Goal: Transaction & Acquisition: Purchase product/service

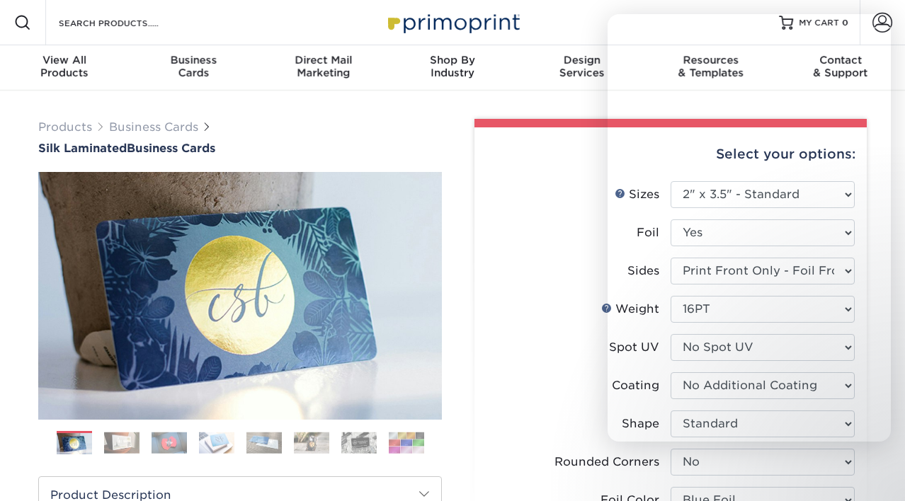
select select "2.00x3.50"
select select "0"
select select "e482a702-b595-48f4-8488-80b31f3aa6bc"
select select "3b5148f1-0588-4f88-a218-97bcfdce65c1"
select select "ccacb42f-45f7-42d3-bbd3-7c8421cf37f0"
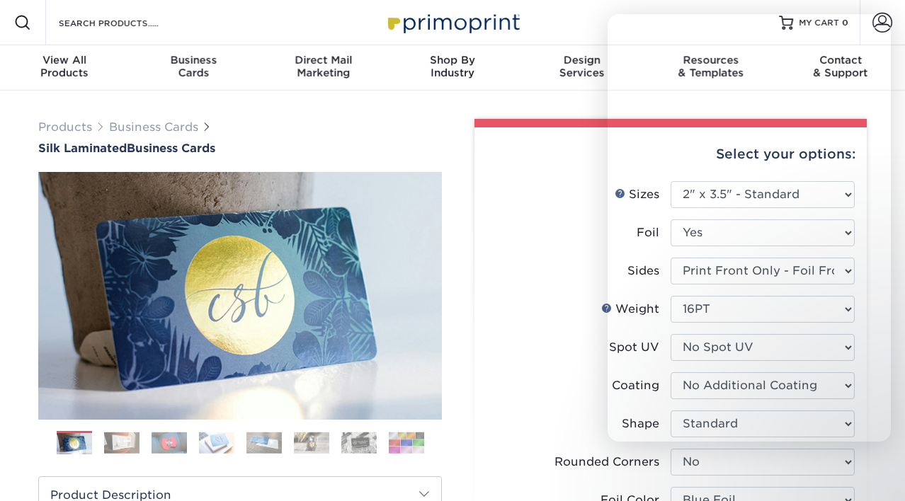
select select "upload"
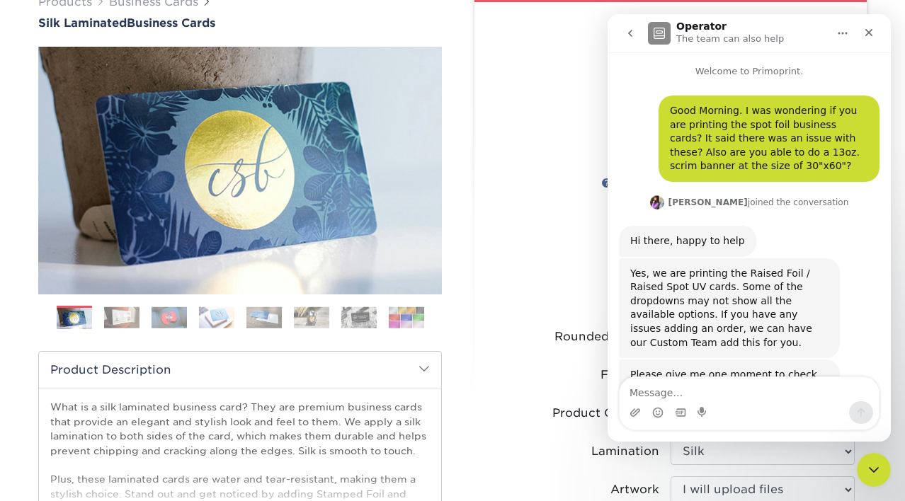
scroll to position [2, 0]
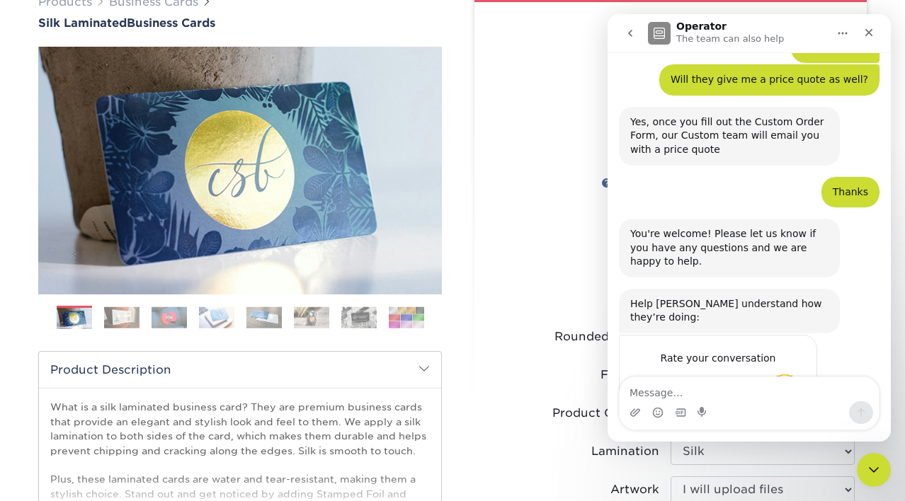
click at [789, 374] on span "Amazing" at bounding box center [784, 386] width 25 height 25
drag, startPoint x: 864, startPoint y: 26, endPoint x: 1431, endPoint y: 49, distance: 567.5
click at [864, 27] on icon "Close" at bounding box center [868, 32] width 11 height 11
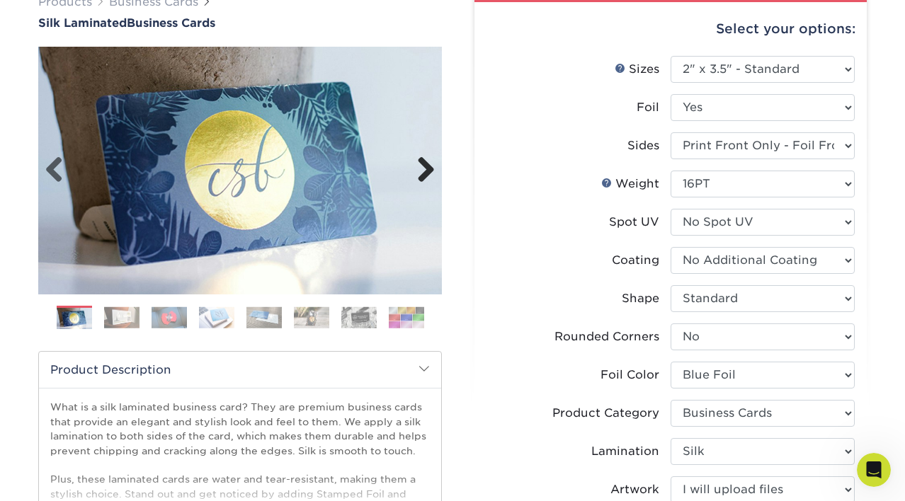
click at [419, 178] on link "Next" at bounding box center [420, 170] width 28 height 28
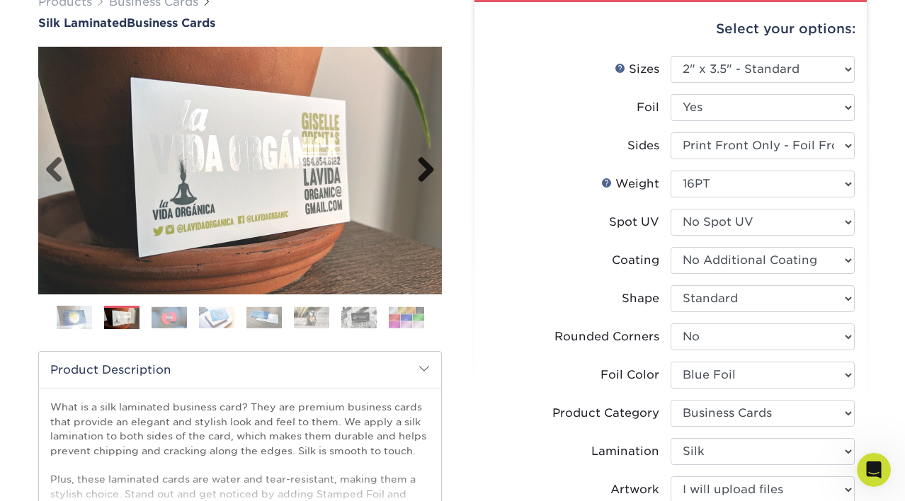
click at [419, 178] on link "Next" at bounding box center [420, 170] width 28 height 28
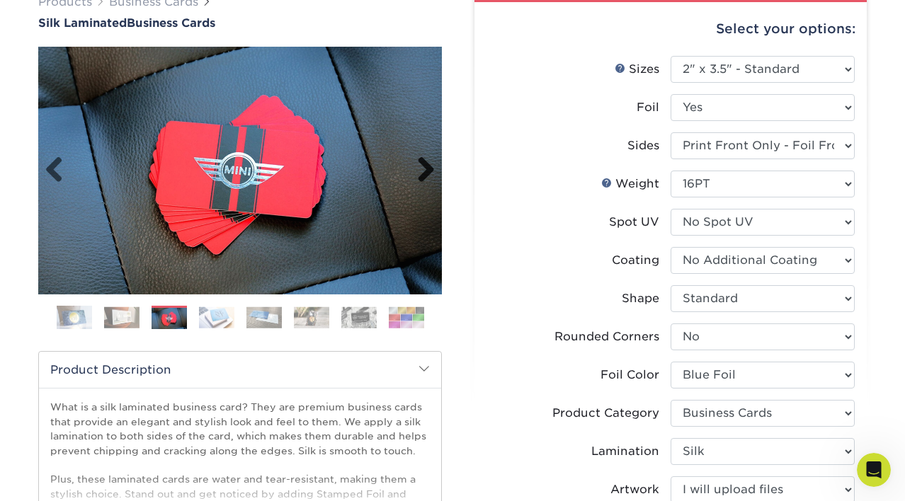
click at [419, 178] on link "Next" at bounding box center [420, 170] width 28 height 28
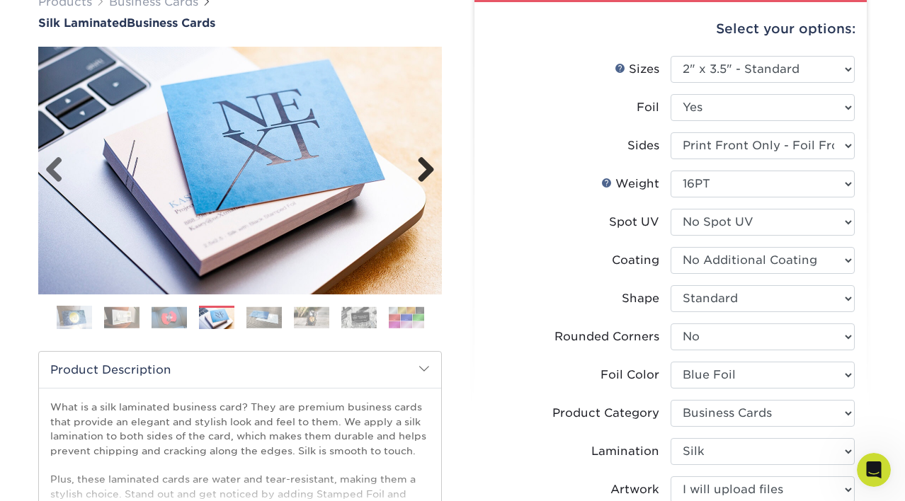
click at [419, 178] on link "Next" at bounding box center [420, 170] width 28 height 28
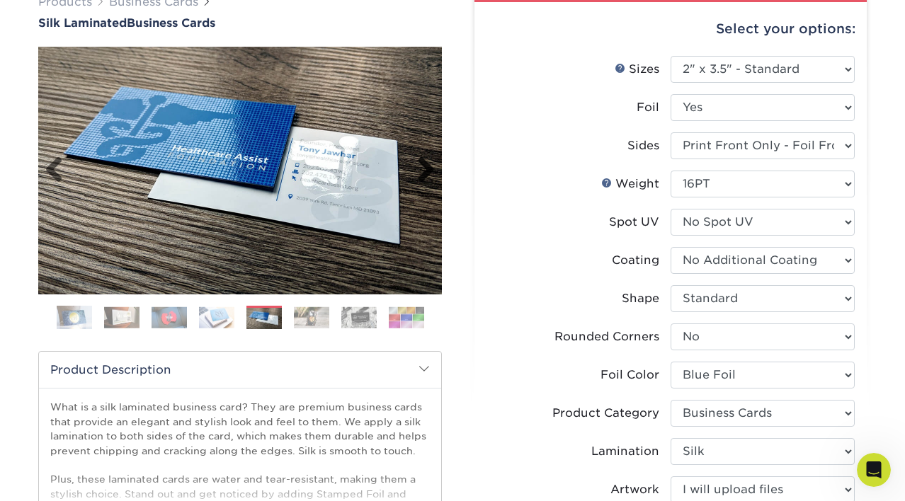
click at [419, 178] on link "Next" at bounding box center [420, 170] width 28 height 28
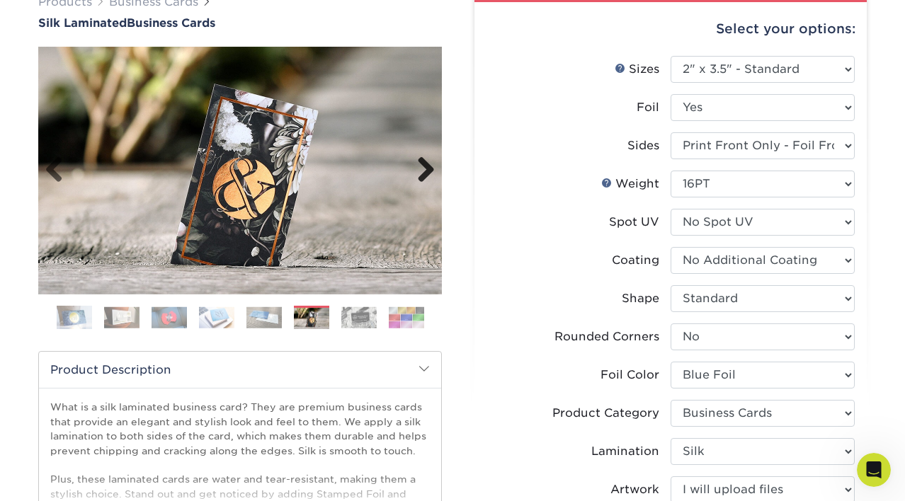
click at [419, 178] on link "Next" at bounding box center [420, 170] width 28 height 28
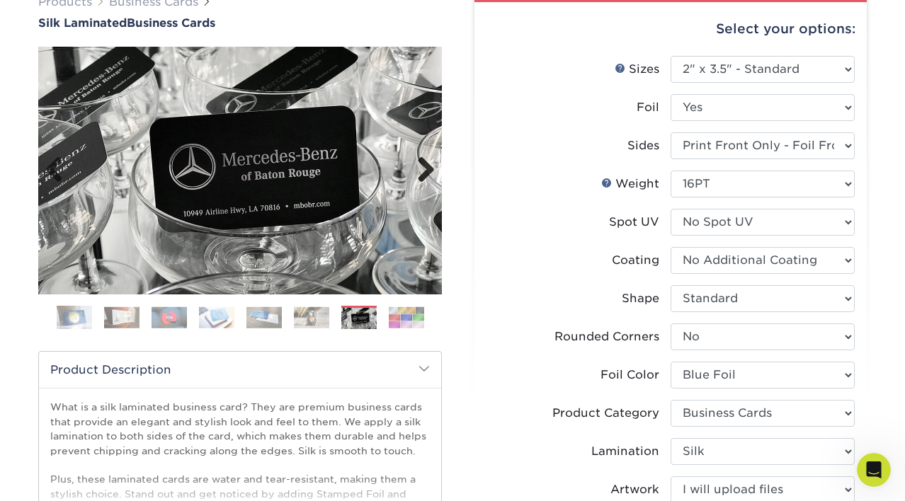
click at [419, 178] on link "Next" at bounding box center [420, 170] width 28 height 28
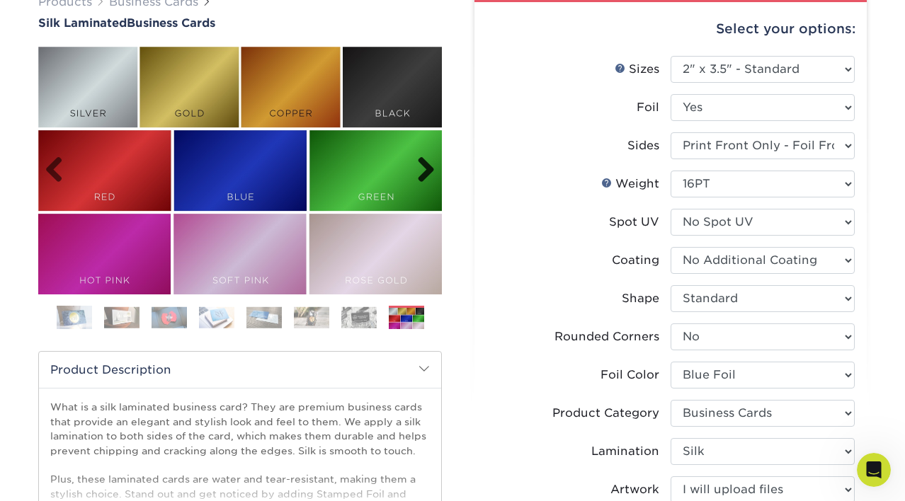
click at [419, 178] on link "Next" at bounding box center [420, 170] width 28 height 28
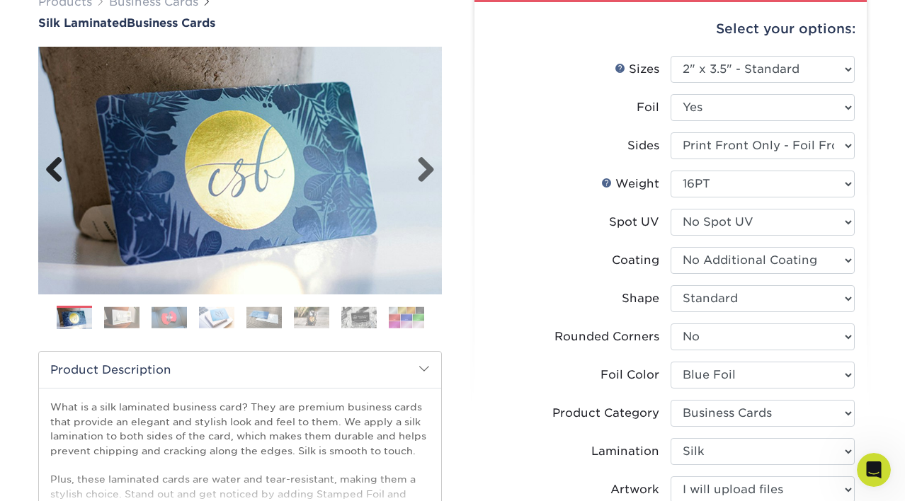
click at [52, 178] on link "Previous" at bounding box center [59, 170] width 28 height 28
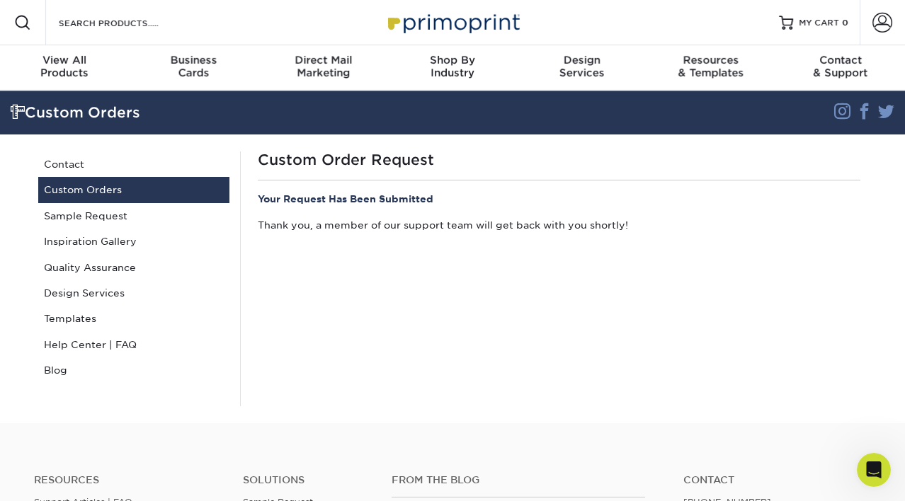
scroll to position [1736, 0]
click at [885, 23] on span at bounding box center [883, 23] width 20 height 20
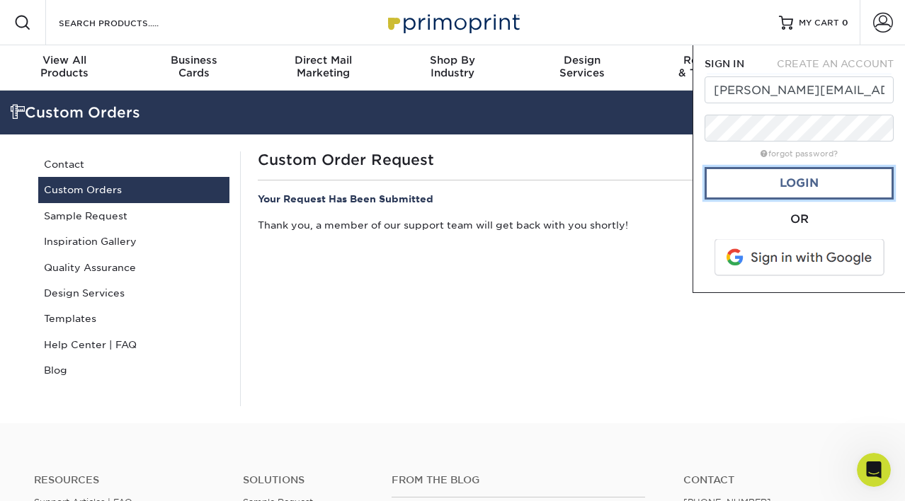
click at [783, 193] on link "Login" at bounding box center [798, 183] width 189 height 33
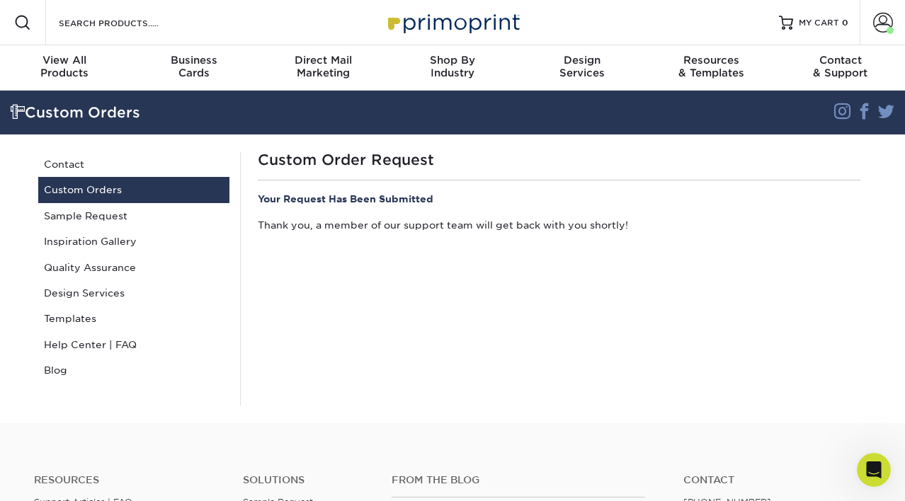
click at [779, 22] on div "Resources Menu Search Products Account Welcome, Amy Account Dashboard Active Or…" at bounding box center [452, 22] width 905 height 45
click at [874, 19] on span at bounding box center [883, 23] width 20 height 20
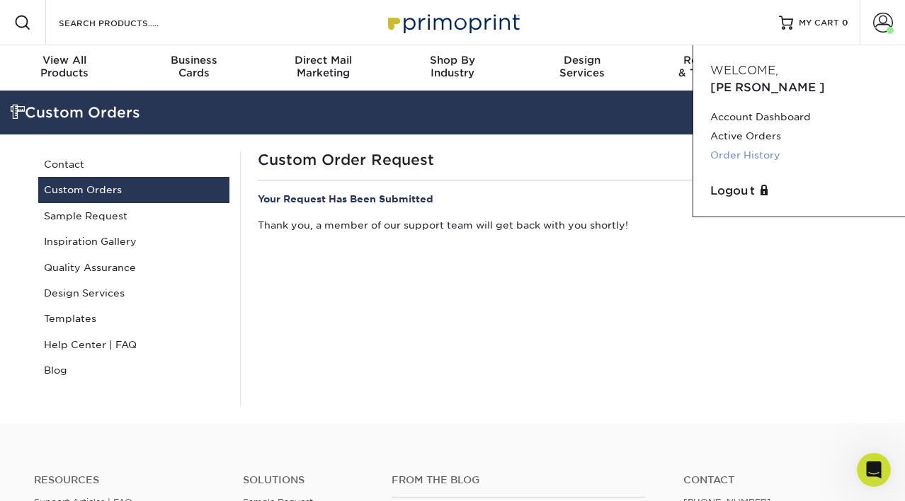
click at [766, 146] on link "Order History" at bounding box center [799, 155] width 178 height 19
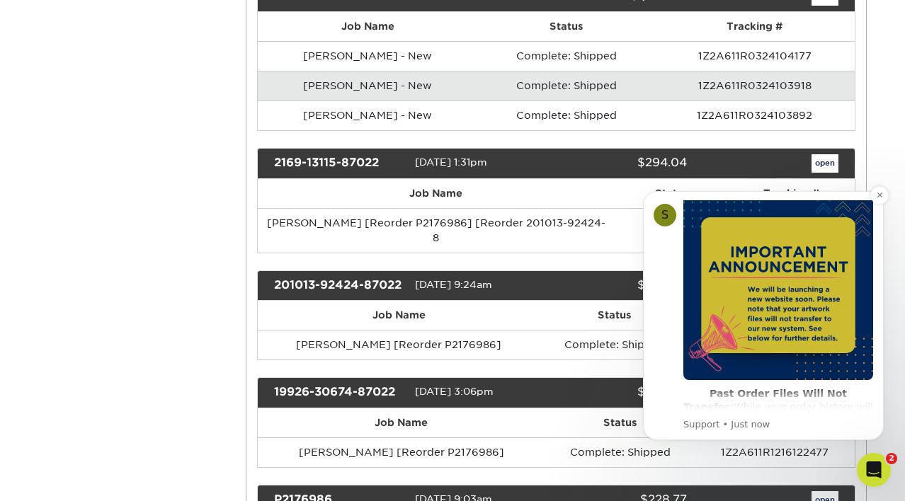
scroll to position [234, 0]
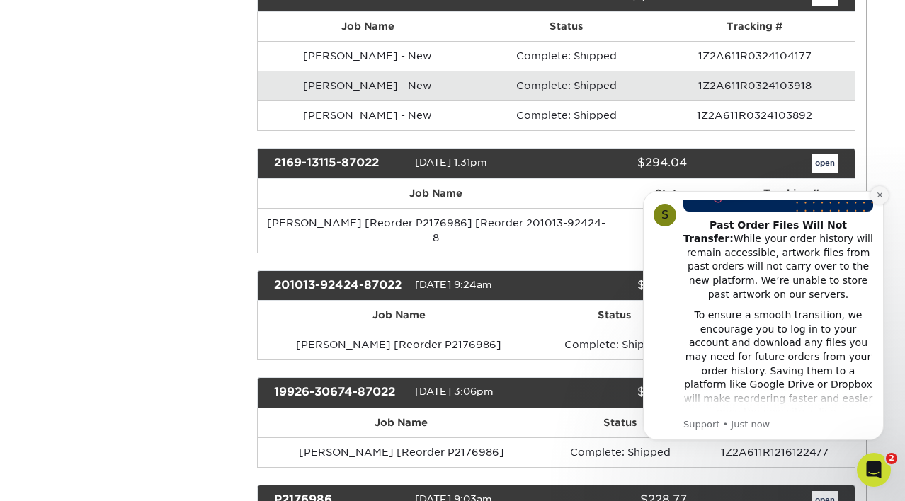
click at [874, 198] on button "Dismiss notification" at bounding box center [879, 195] width 18 height 18
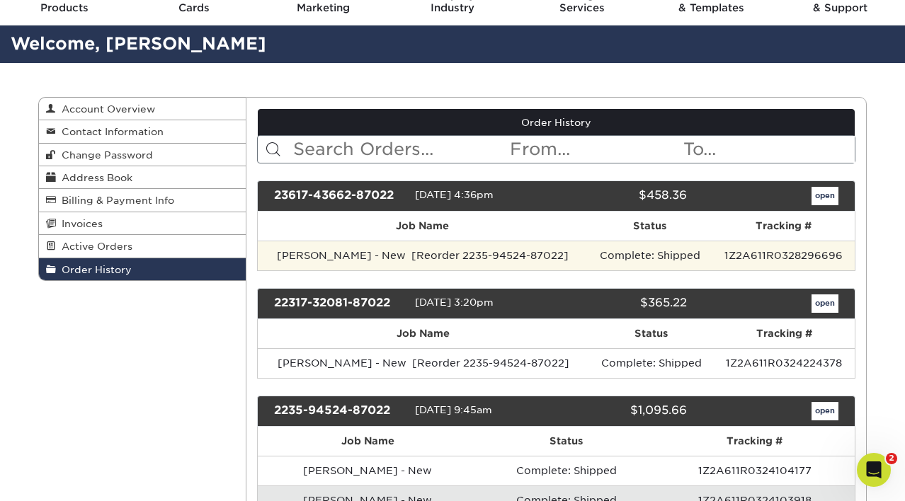
scroll to position [0, 0]
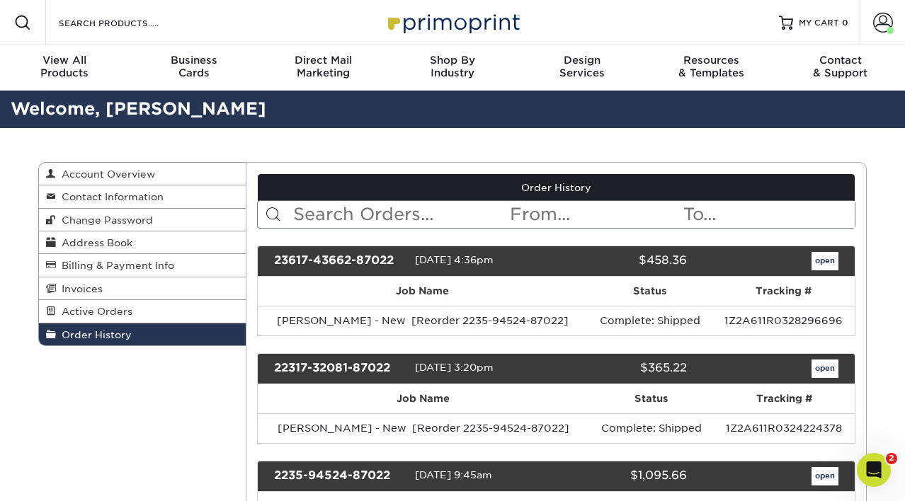
click at [302, 199] on link "Order History" at bounding box center [556, 187] width 597 height 27
click at [313, 215] on input "text" at bounding box center [400, 214] width 217 height 27
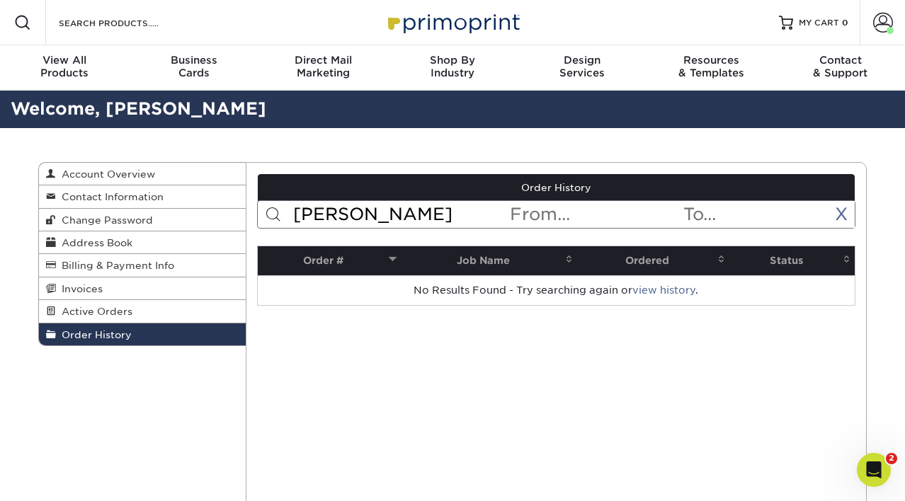
type input "carrie"
click at [876, 26] on span at bounding box center [883, 23] width 20 height 20
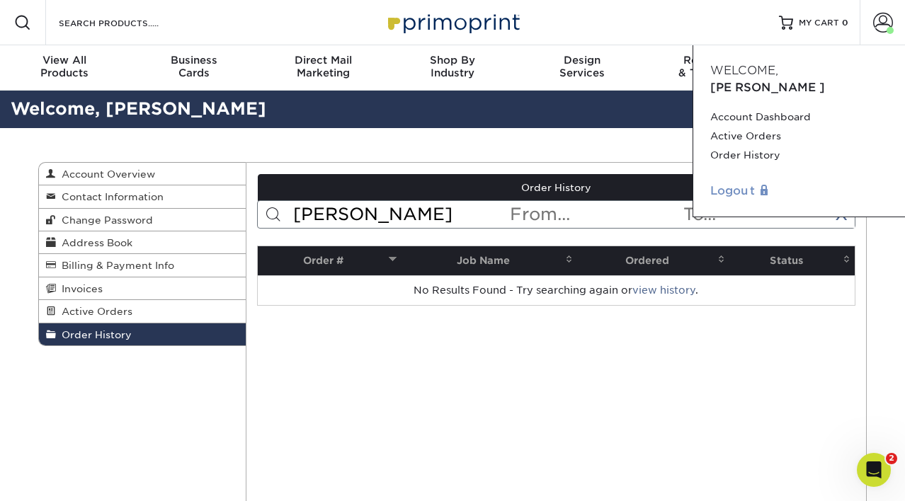
click at [740, 183] on link "Logout" at bounding box center [799, 191] width 178 height 17
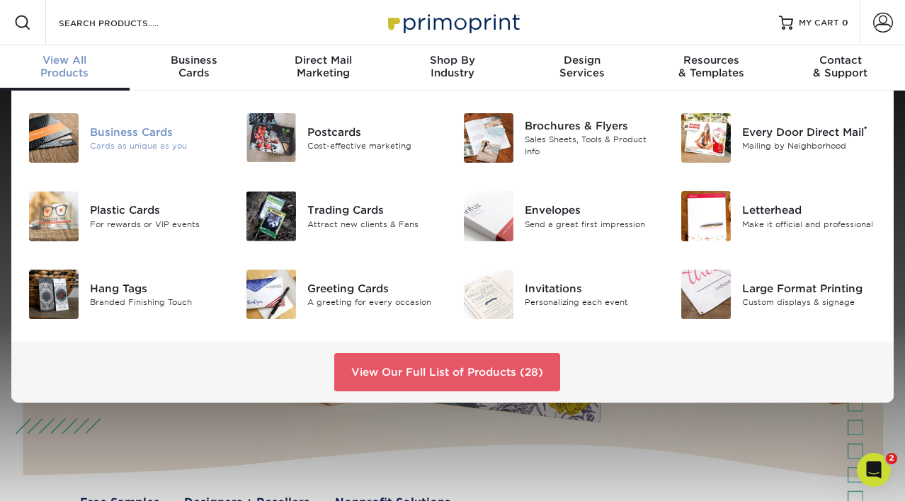
click at [109, 144] on div "Cards as unique as you" at bounding box center [157, 146] width 135 height 12
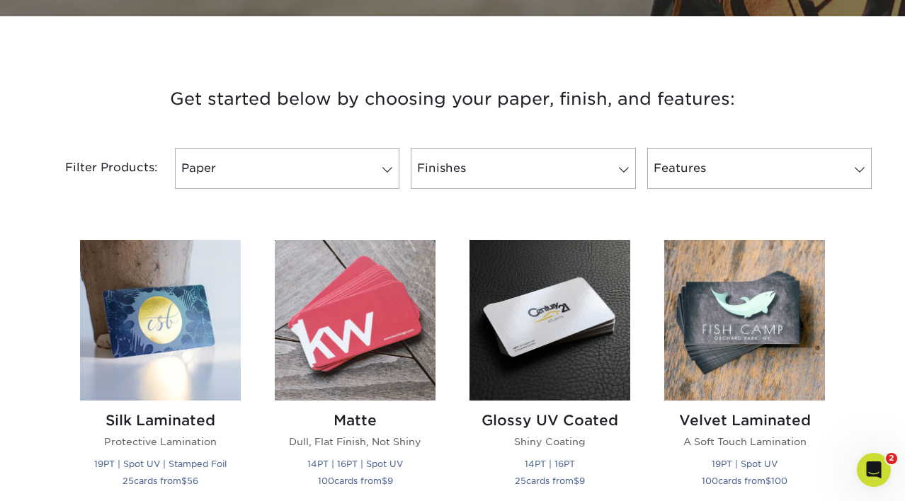
scroll to position [838, 0]
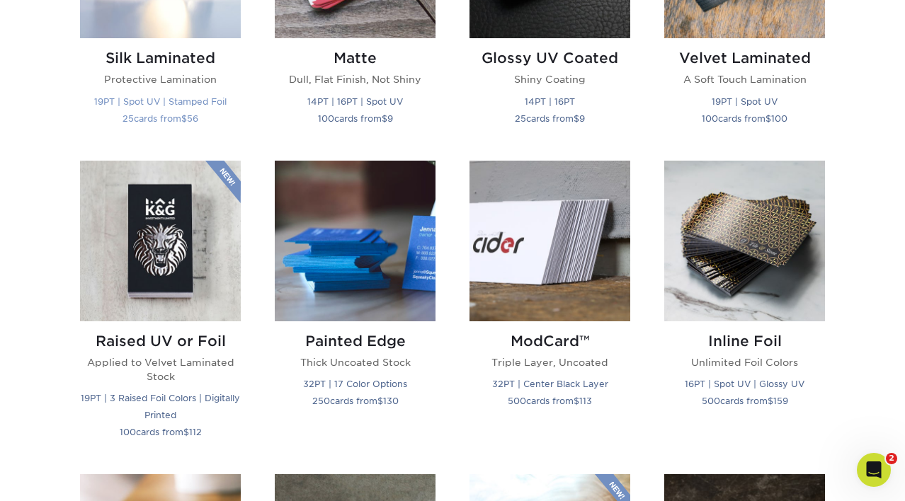
click at [181, 68] on div "Silk Laminated Protective Lamination 19PT | Spot UV | Stamped Foil 25 cards fro…" at bounding box center [160, 90] width 161 height 105
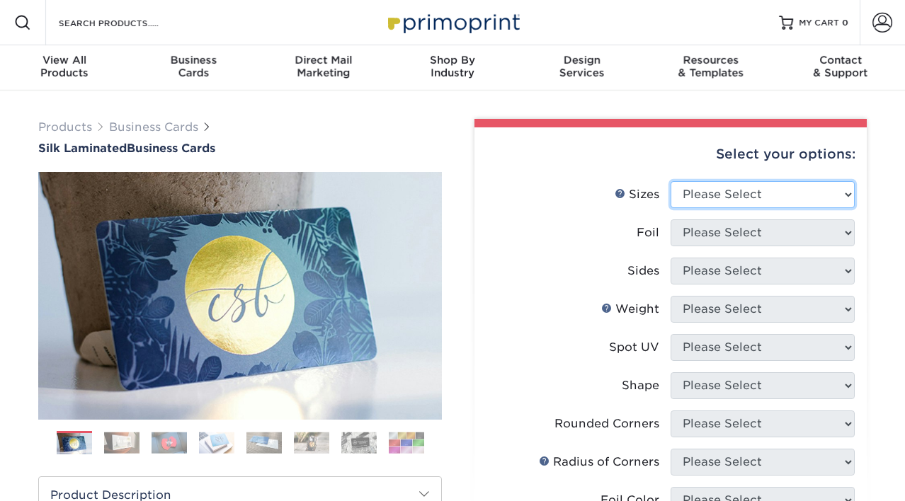
click at [687, 189] on select "Please Select 1.5" x 3.5" - Mini 1.75" x 3.5" - Mini 2" x 2" - Square 2" x 3" -…" at bounding box center [762, 194] width 184 height 27
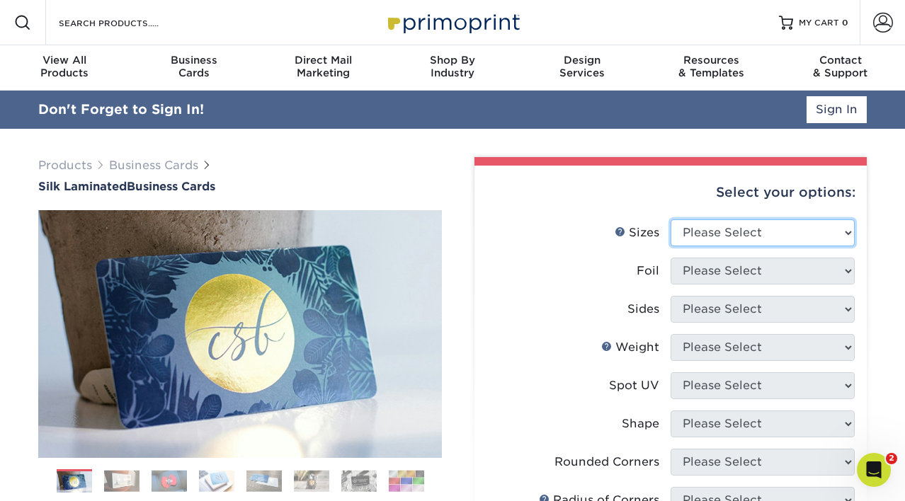
select select "2.00x3.50"
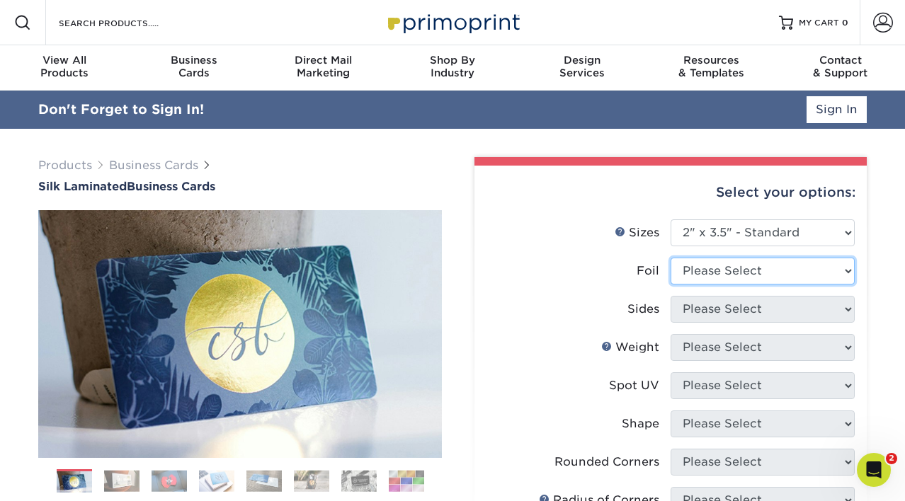
click at [729, 274] on select "Please Select Yes No" at bounding box center [762, 271] width 184 height 27
select select "1"
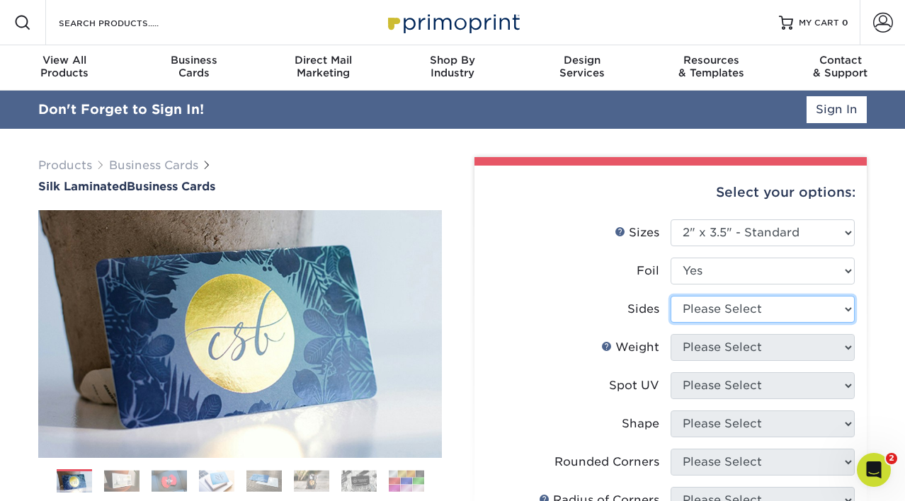
click at [818, 302] on select "Please Select Print Both Sides - Foil Both Sides Print Both Sides - Foil Front …" at bounding box center [762, 309] width 184 height 27
select select "a75ac2f1-9911-48d6-841d-245b5ac08f27"
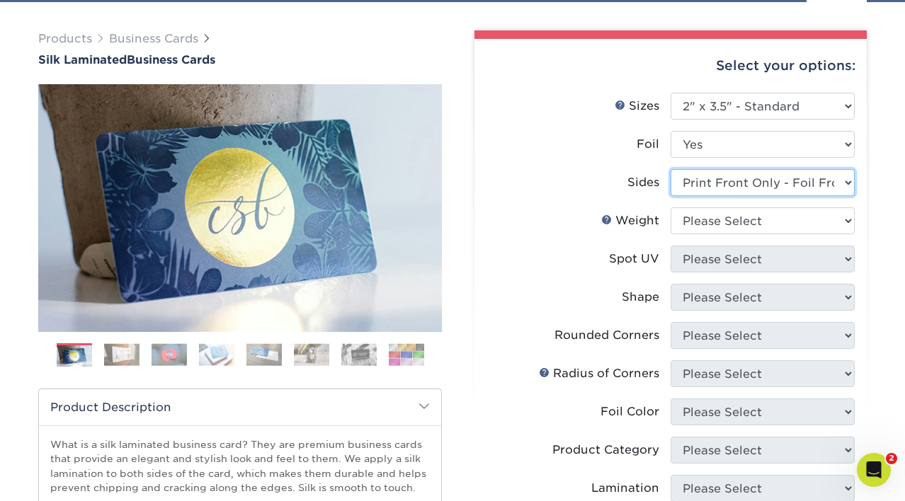
scroll to position [91, 0]
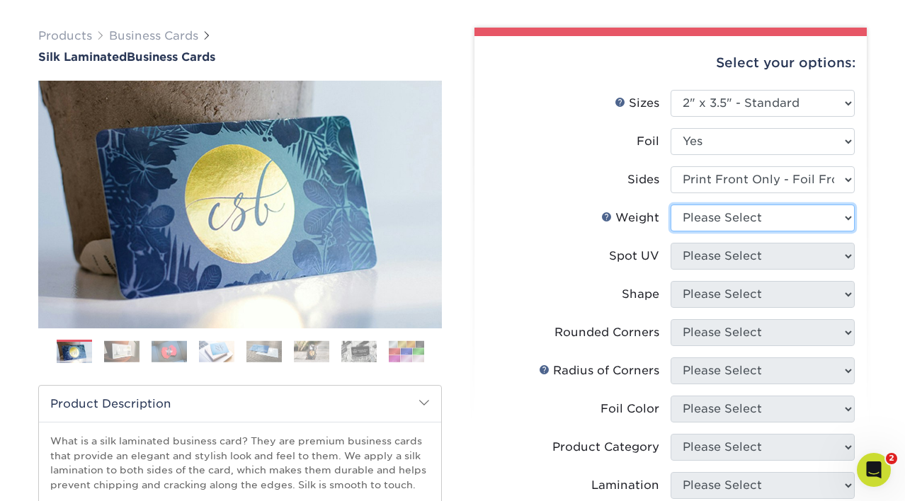
click at [829, 222] on select "Please Select 16PT" at bounding box center [762, 218] width 184 height 27
select select "16PT"
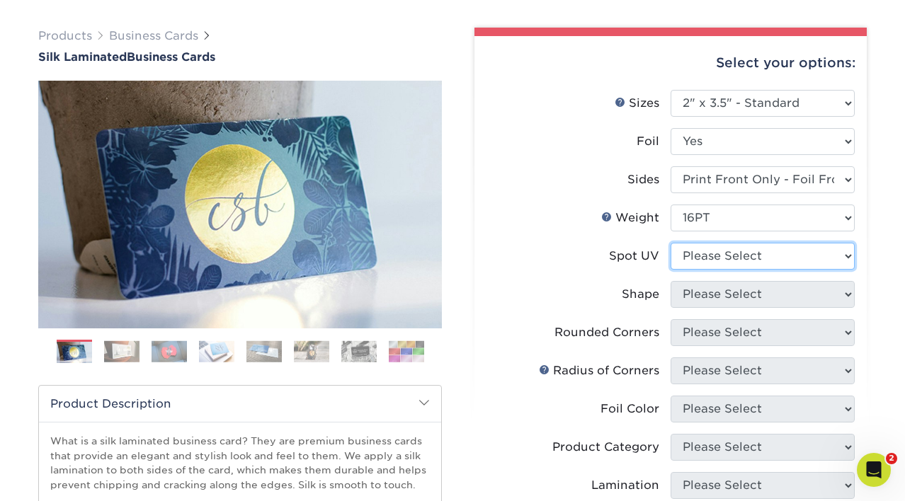
click at [814, 263] on select "Please Select No Spot UV Front Only" at bounding box center [762, 256] width 184 height 27
select select "3"
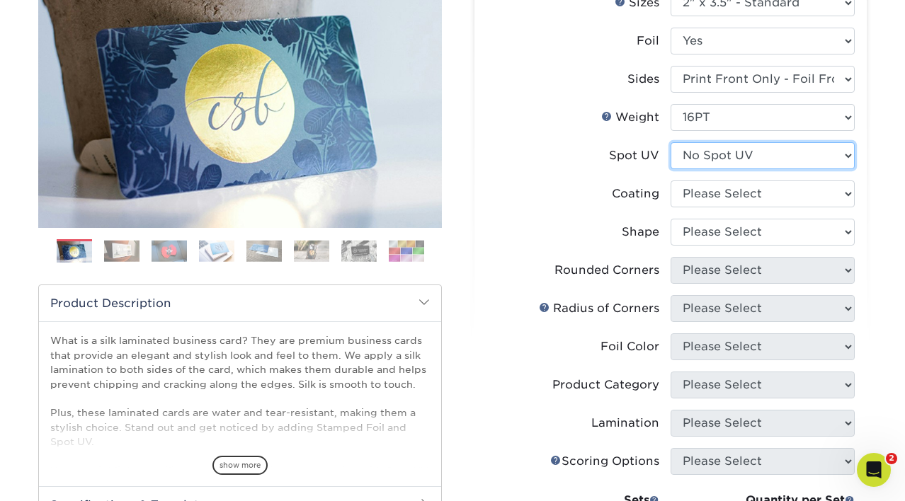
scroll to position [193, 0]
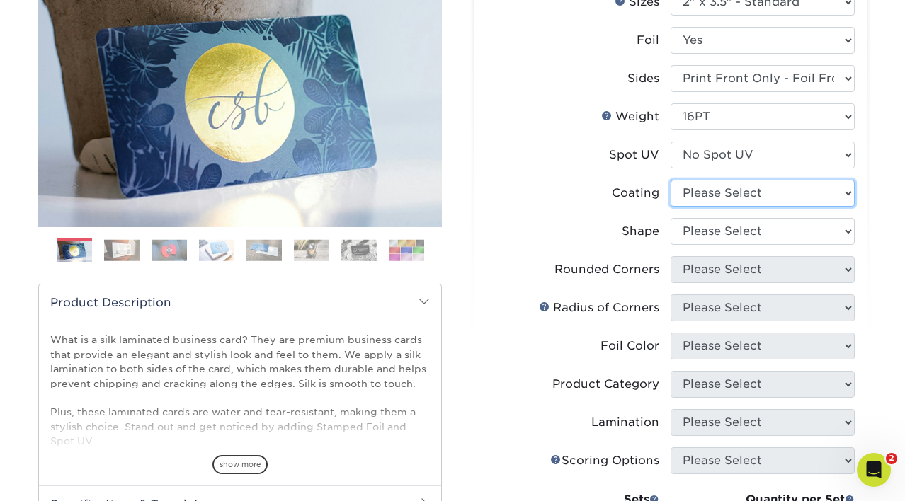
click at [773, 193] on select at bounding box center [762, 193] width 184 height 27
select select "3e7618de-abca-4bda-9f97-8b9129e913d8"
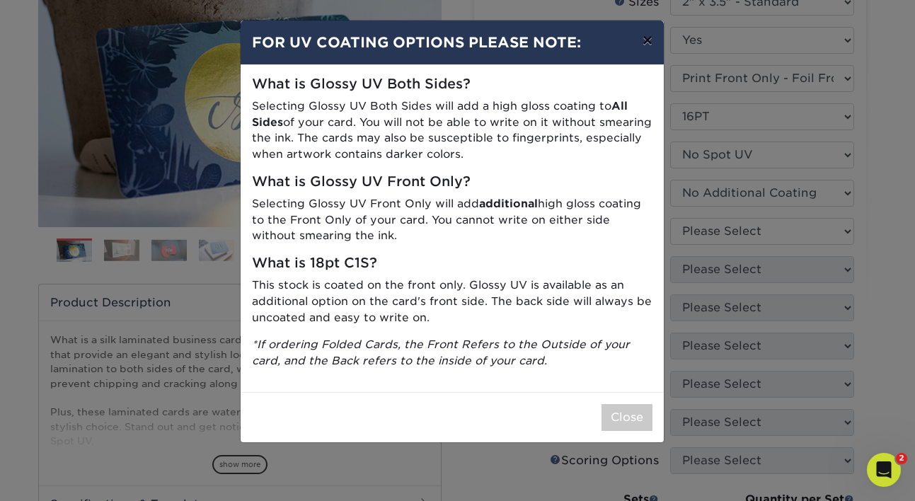
click at [641, 49] on button "×" at bounding box center [647, 41] width 33 height 40
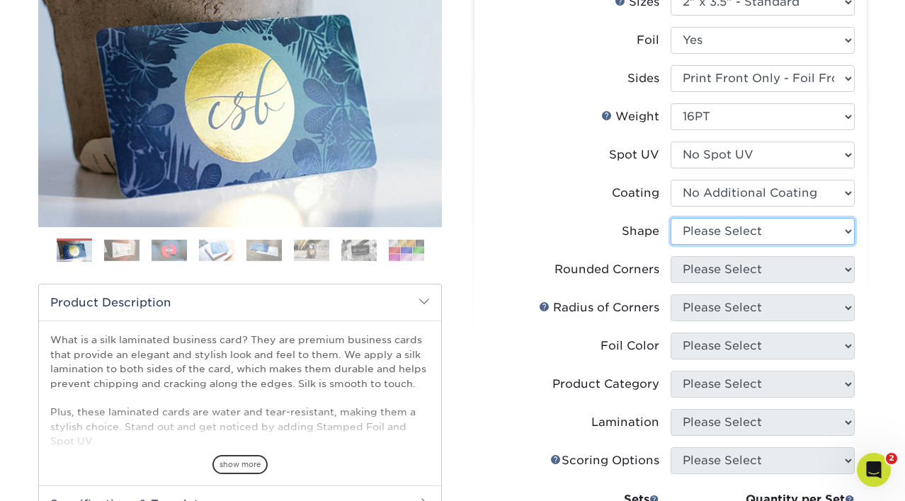
click at [779, 229] on select "Please Select Standard" at bounding box center [762, 231] width 184 height 27
select select "standard"
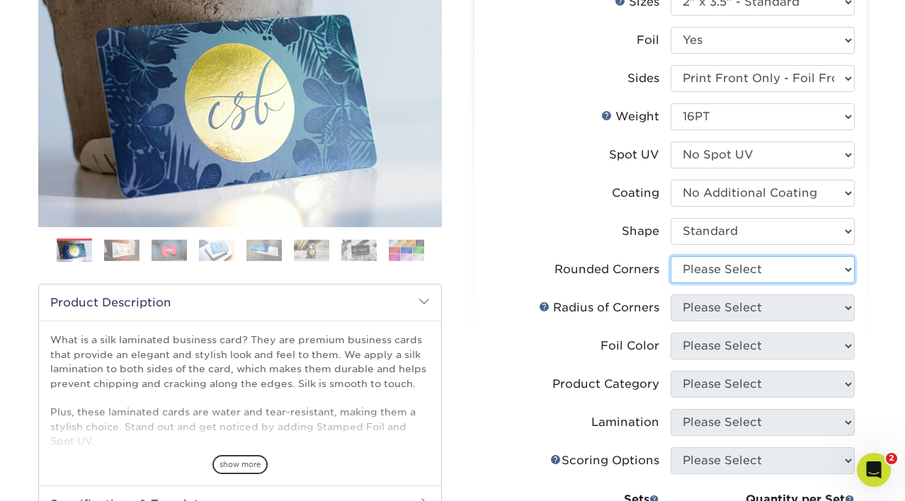
click at [761, 274] on select "Please Select Yes - Round 2 Corners Yes - Round 4 Corners No" at bounding box center [762, 269] width 184 height 27
select select "0"
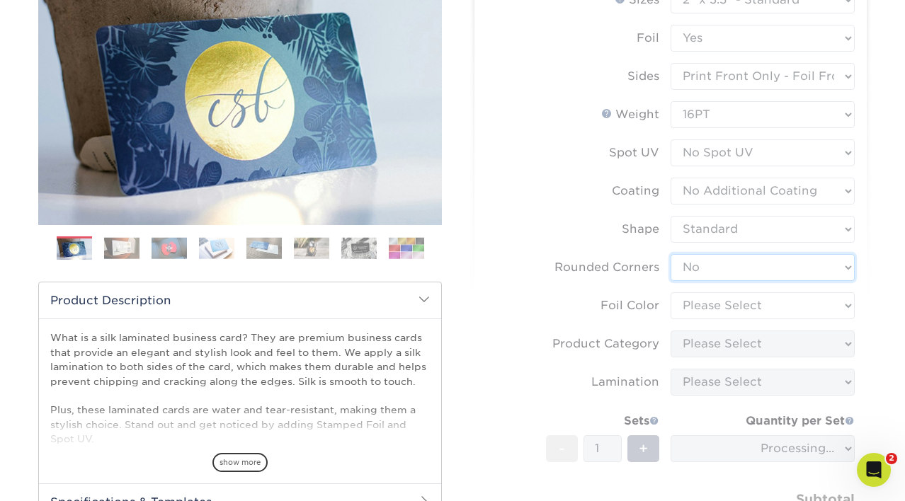
scroll to position [195, 0]
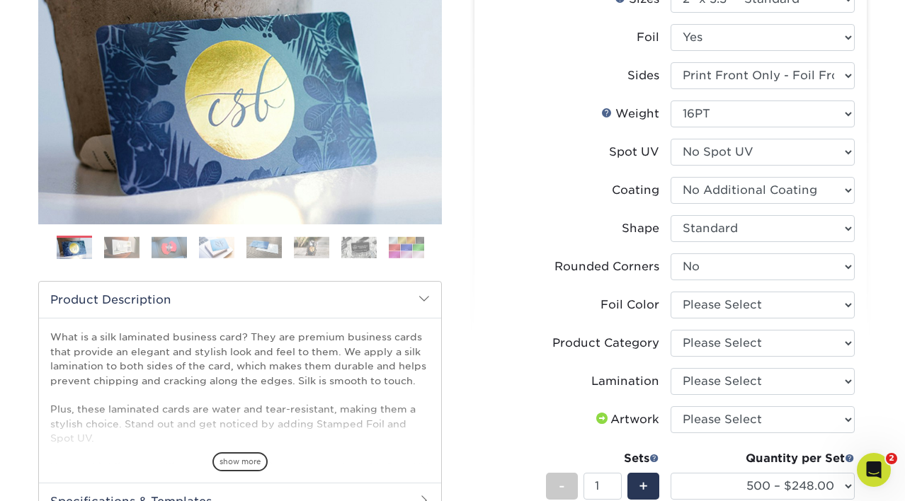
click at [842, 285] on li "Rounded Corners Please Select Yes - Round 2 Corners Yes - Round 4 Corners No" at bounding box center [670, 272] width 368 height 38
click at [842, 299] on select "Please Select Silver Foil Black Foil Blue Foil Copper Foil Gold Foil Red Foil R…" at bounding box center [762, 305] width 184 height 27
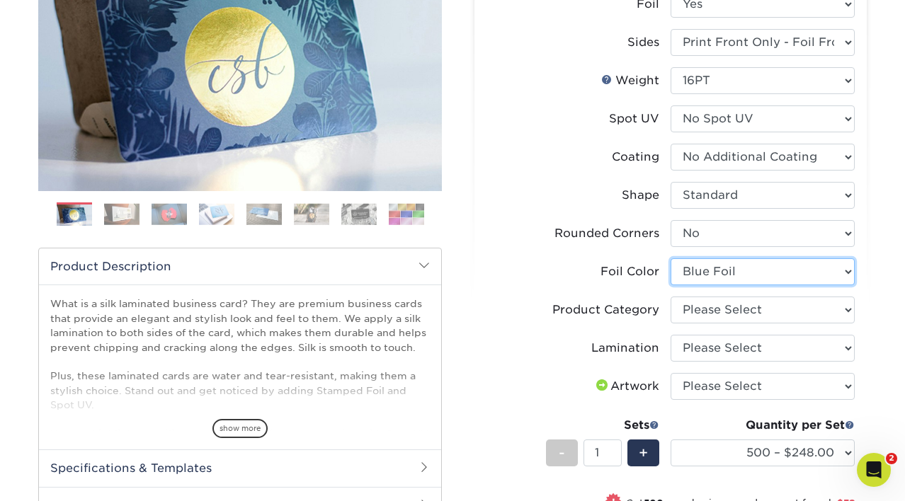
scroll to position [229, 0]
click at [837, 265] on select "Please Select Silver Foil Black Foil Blue Foil Copper Foil Gold Foil Red Foil R…" at bounding box center [762, 271] width 184 height 27
select select "a834dd52-fe06-4ed6-9a86-5bd3c2d02515"
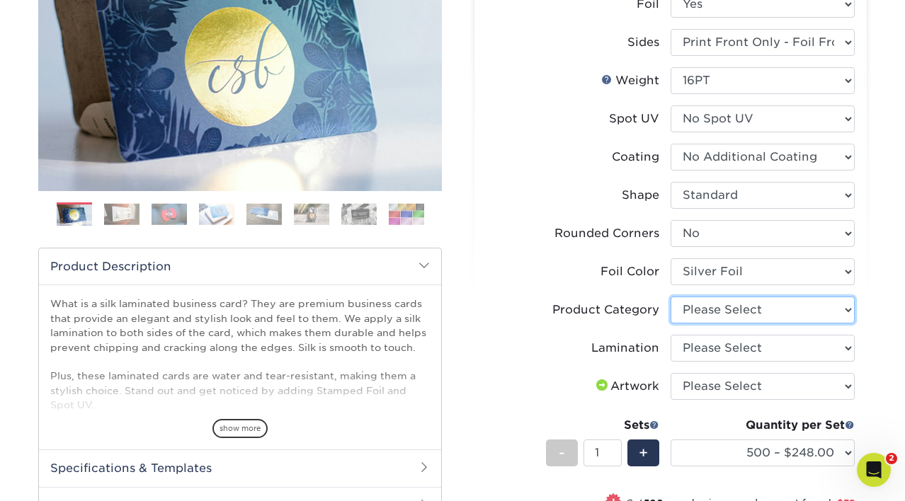
click at [816, 297] on select "Please Select Business Cards" at bounding box center [762, 310] width 184 height 27
select select "3b5148f1-0588-4f88-a218-97bcfdce65c1"
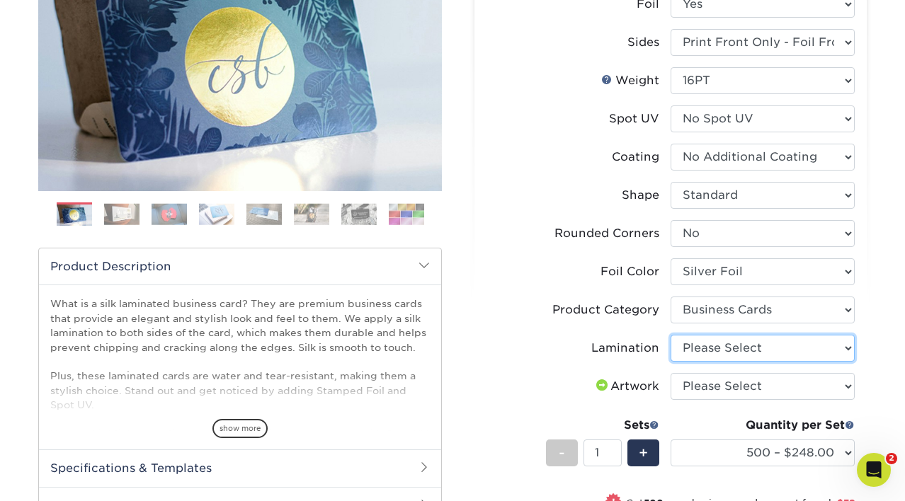
click at [815, 347] on select "Please Select Silk" at bounding box center [762, 348] width 184 height 27
select select "ccacb42f-45f7-42d3-bbd3-7c8421cf37f0"
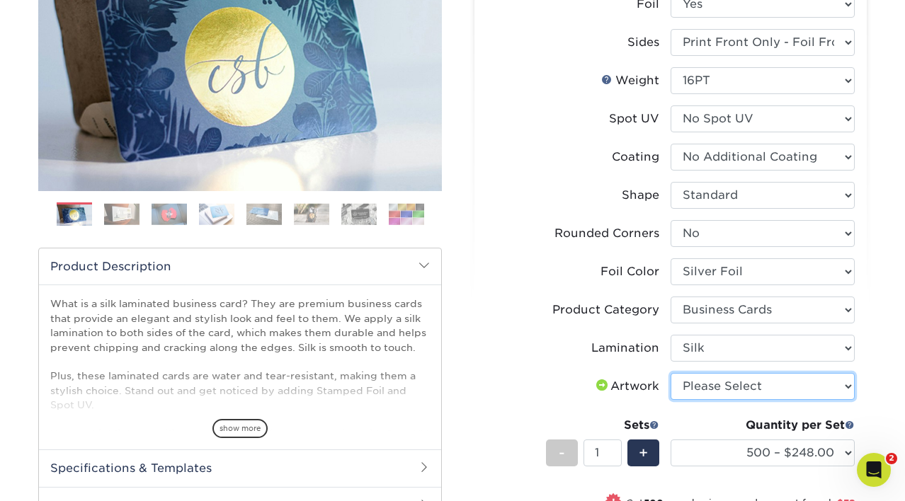
click at [830, 388] on select "Please Select I will upload files I need a design - $100" at bounding box center [762, 386] width 184 height 27
select select "upload"
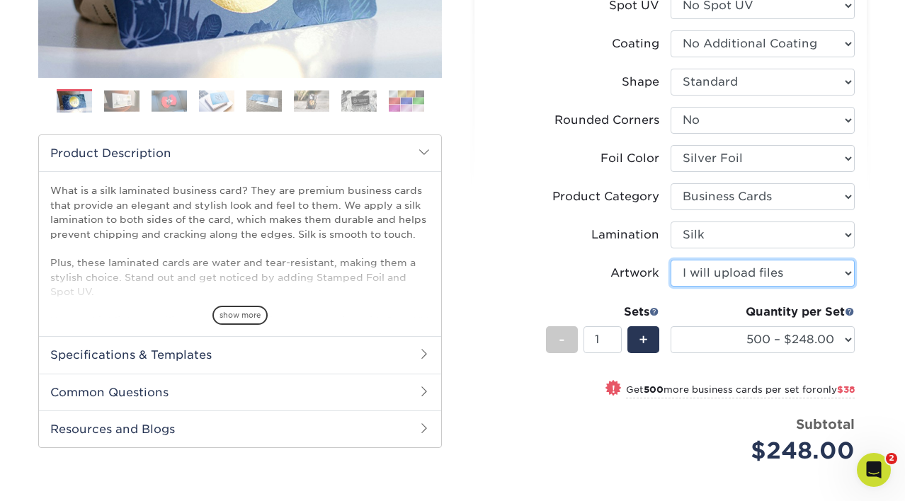
scroll to position [379, 0]
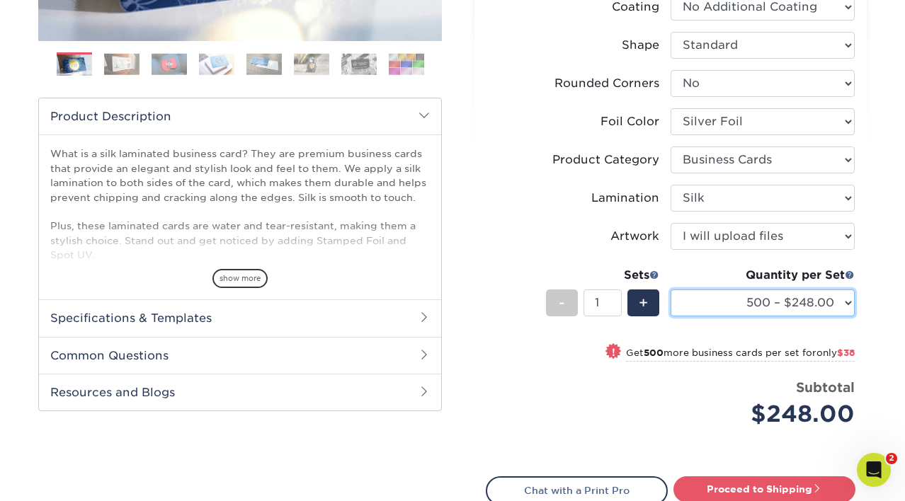
click at [842, 298] on select "500 – $248.00 1000 – $286.00 2500 – $680.00 5000 – $1298.00" at bounding box center [762, 303] width 184 height 27
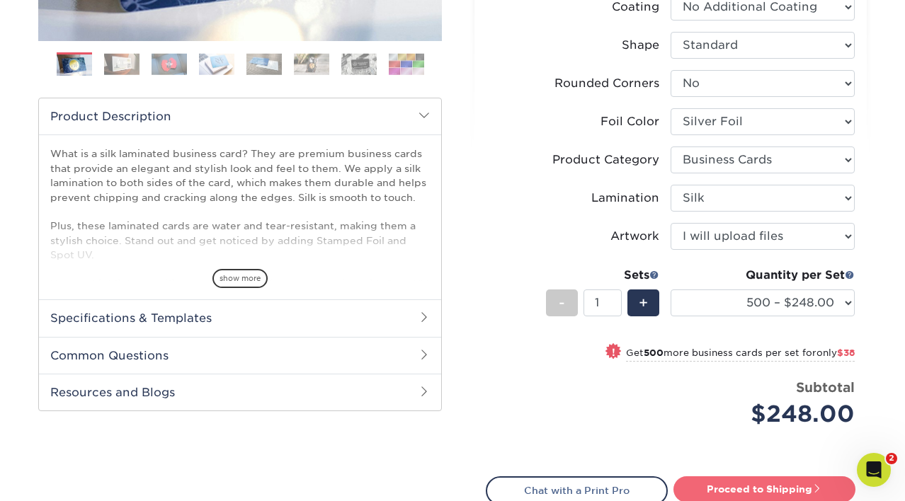
click at [710, 486] on link "Proceed to Shipping" at bounding box center [764, 488] width 182 height 25
type input "Set 1"
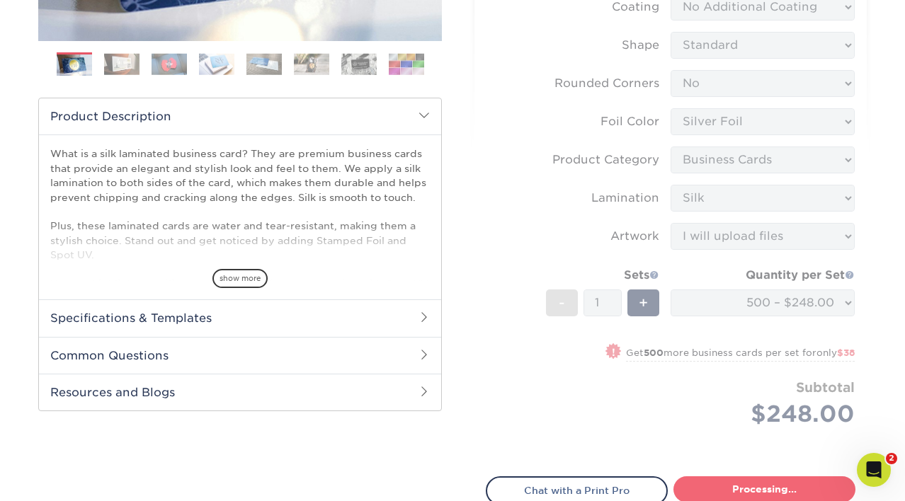
select select "dbf0b7df-1922-4b21-bded-aa8d2ef5000d"
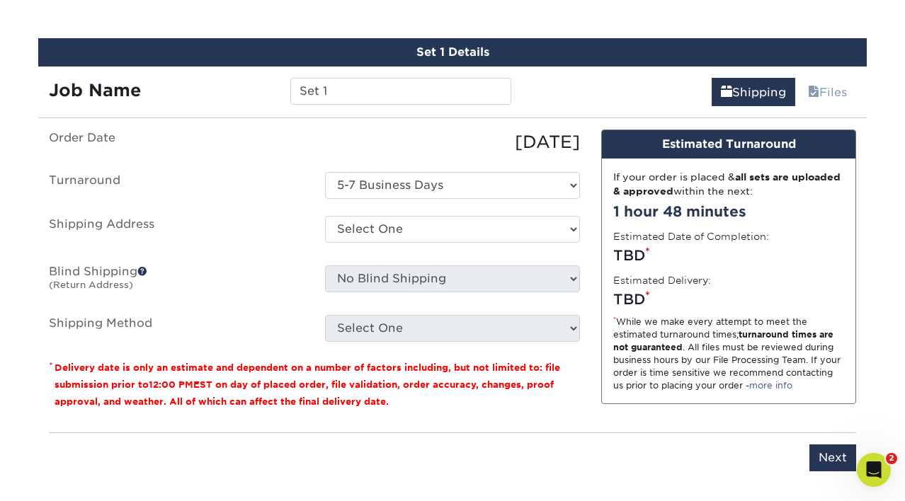
scroll to position [893, 0]
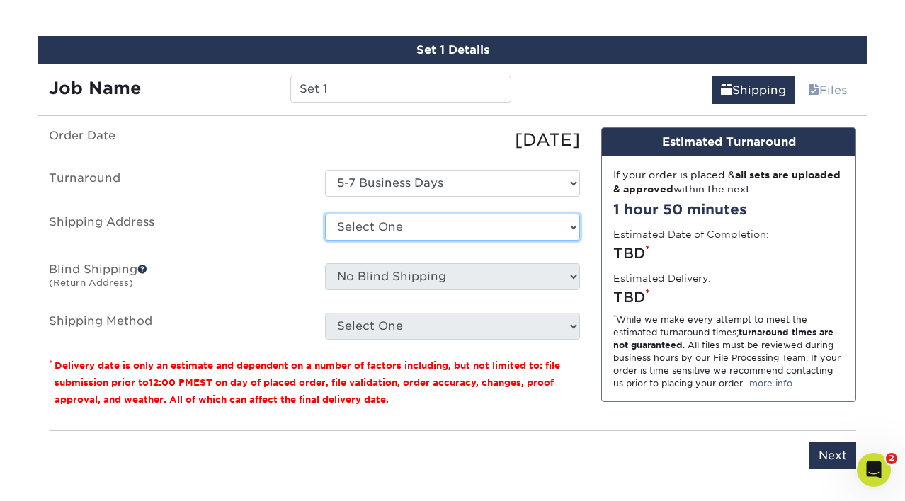
click at [367, 228] on select "Select One + Add New Address - Login" at bounding box center [452, 227] width 255 height 27
select select "newaddress"
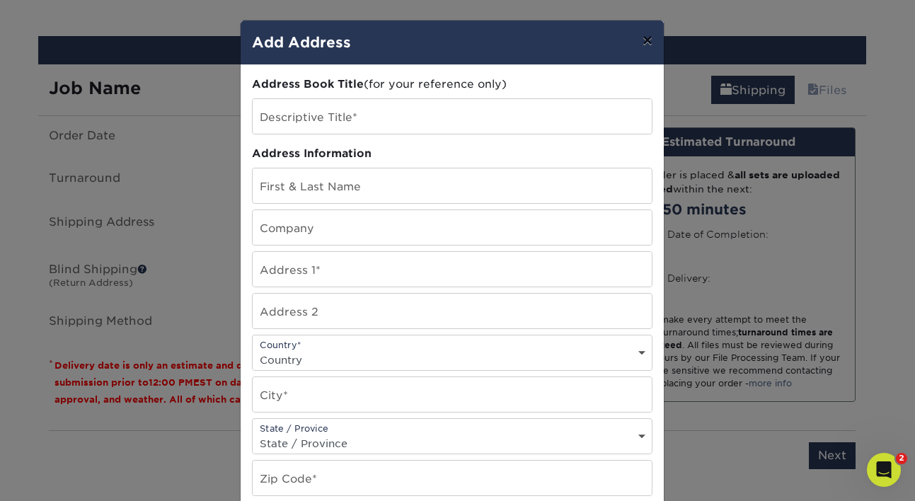
click at [638, 38] on button "×" at bounding box center [647, 41] width 33 height 40
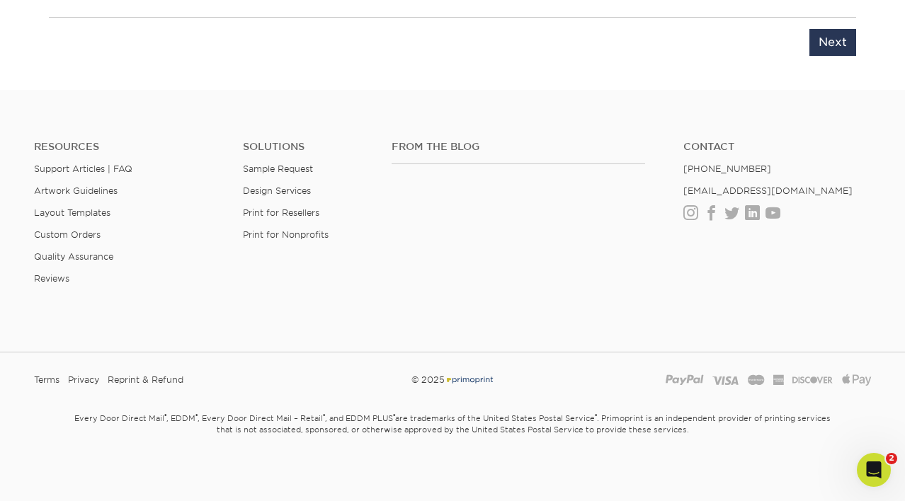
scroll to position [1306, 0]
